Goal: Information Seeking & Learning: Learn about a topic

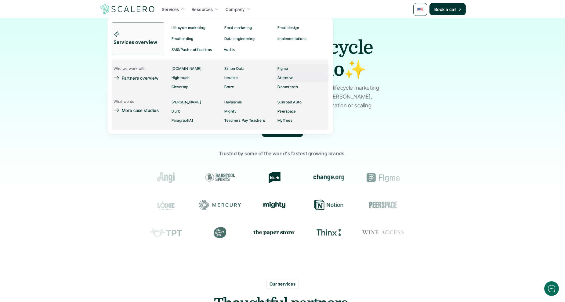
click at [285, 80] on p "Attentive" at bounding box center [285, 78] width 16 height 4
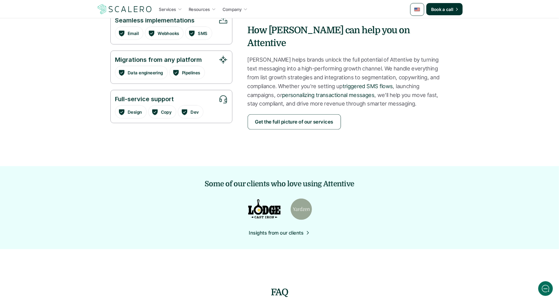
scroll to position [466, 0]
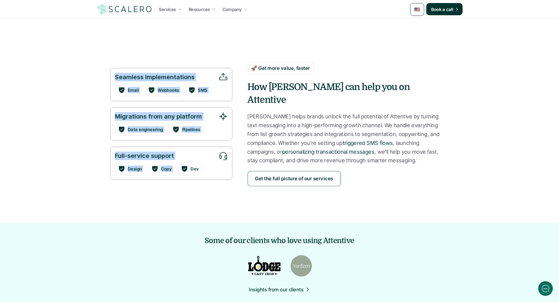
drag, startPoint x: 151, startPoint y: 130, endPoint x: 211, endPoint y: 187, distance: 83.3
click at [181, 164] on div "Services Resources Company Book a call The leading platform for SMS-first marke…" at bounding box center [279, 301] width 559 height 1535
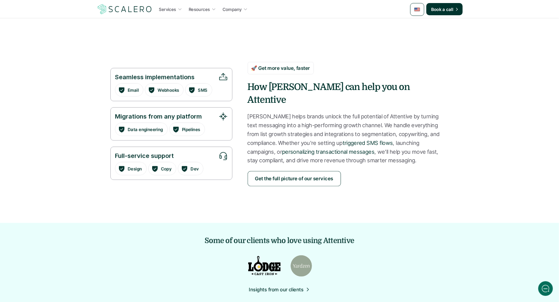
click at [213, 195] on section "Seamless implementations Email Webhooks SMS Migrations from any platform Data e…" at bounding box center [280, 131] width 366 height 186
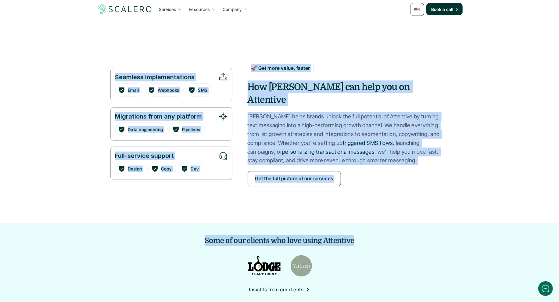
drag, startPoint x: 109, startPoint y: 70, endPoint x: 239, endPoint y: 236, distance: 211.2
click at [240, 237] on div "Services Resources Company Book a call The leading platform for SMS-first marke…" at bounding box center [279, 301] width 559 height 1535
click at [212, 209] on section "Seamless implementations Email Webhooks SMS Migrations from any platform Data e…" at bounding box center [280, 131] width 366 height 186
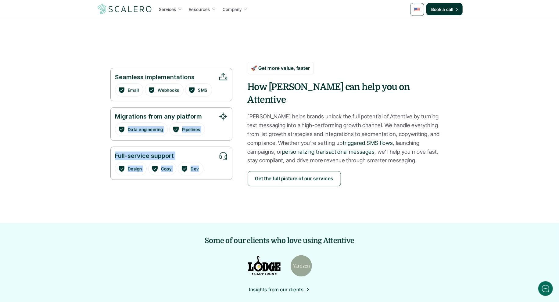
drag, startPoint x: 85, startPoint y: 137, endPoint x: 215, endPoint y: 199, distance: 144.1
click at [238, 203] on div "Services Resources Company Book a call The leading platform for SMS-first marke…" at bounding box center [279, 301] width 559 height 1535
click at [194, 194] on section "Seamless implementations Email Webhooks SMS Migrations from any platform Data e…" at bounding box center [280, 131] width 366 height 186
drag, startPoint x: 136, startPoint y: 183, endPoint x: 251, endPoint y: 196, distance: 116.0
click at [251, 196] on section "Seamless implementations Email Webhooks SMS Migrations from any platform Data e…" at bounding box center [280, 131] width 366 height 186
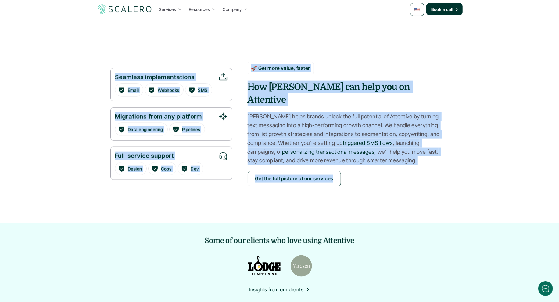
drag, startPoint x: 251, startPoint y: 195, endPoint x: 127, endPoint y: 56, distance: 186.5
click at [130, 58] on section "Seamless implementations Email Webhooks SMS Migrations from any platform Data e…" at bounding box center [280, 131] width 366 height 186
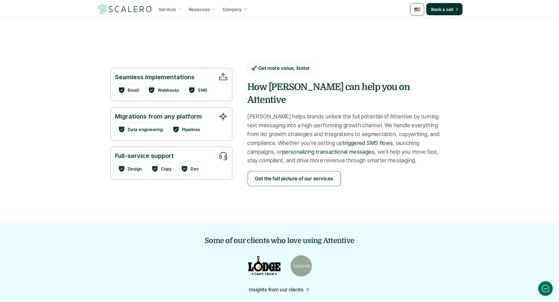
drag, startPoint x: 125, startPoint y: 56, endPoint x: 113, endPoint y: 56, distance: 12.8
click at [125, 56] on section "Seamless implementations Email Webhooks SMS Migrations from any platform Data e…" at bounding box center [280, 131] width 366 height 186
